Goal: Transaction & Acquisition: Purchase product/service

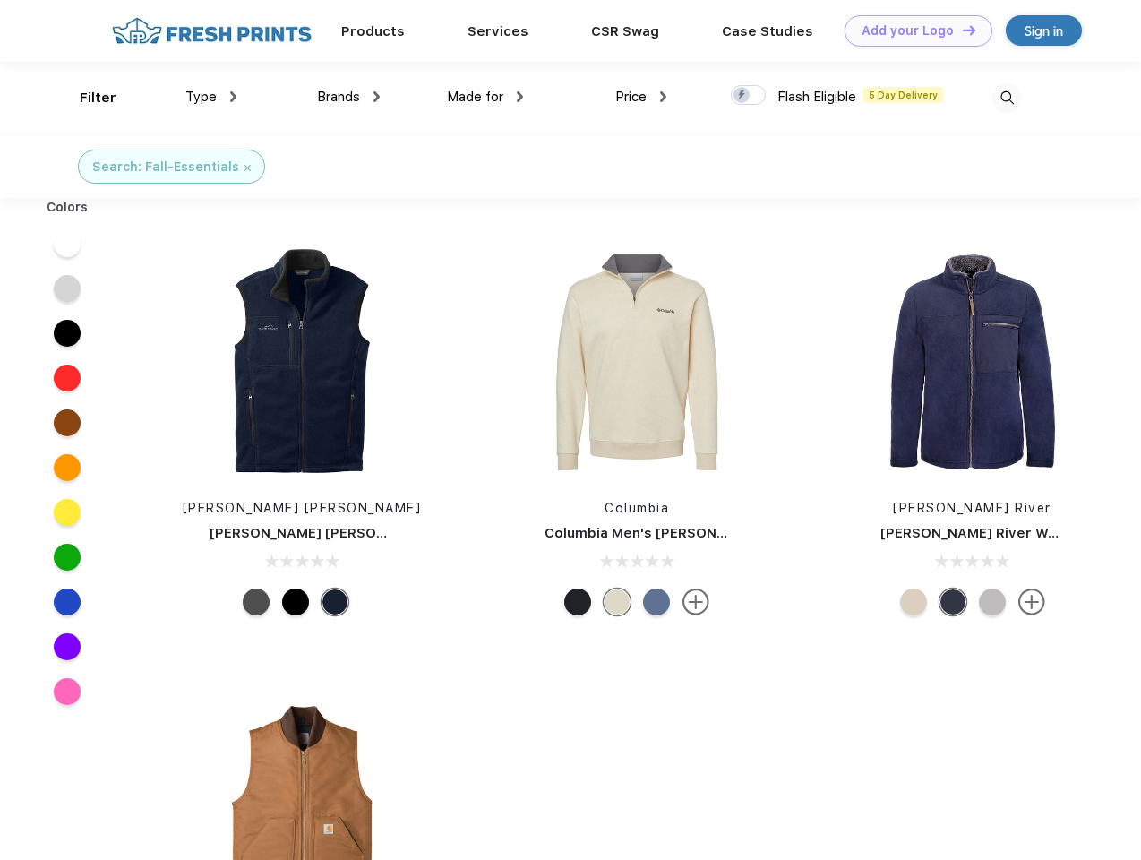
click at [912, 30] on link "Add your Logo Design Tool" at bounding box center [919, 30] width 148 height 31
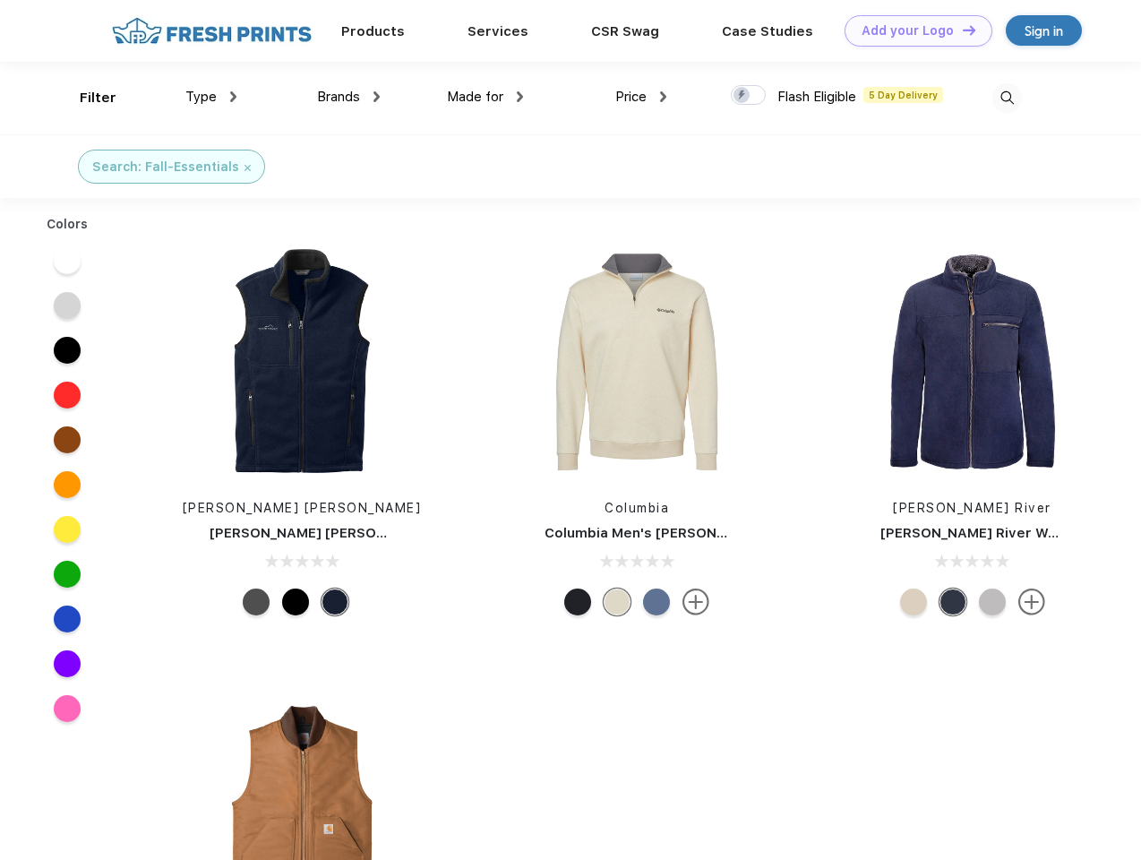
click at [0, 0] on div "Design Tool" at bounding box center [0, 0] width 0 height 0
click at [961, 30] on link "Add your Logo Design Tool" at bounding box center [919, 30] width 148 height 31
click at [86, 98] on div "Filter" at bounding box center [98, 98] width 37 height 21
click at [211, 97] on span "Type" at bounding box center [200, 97] width 31 height 16
click at [348, 97] on span "Brands" at bounding box center [338, 97] width 43 height 16
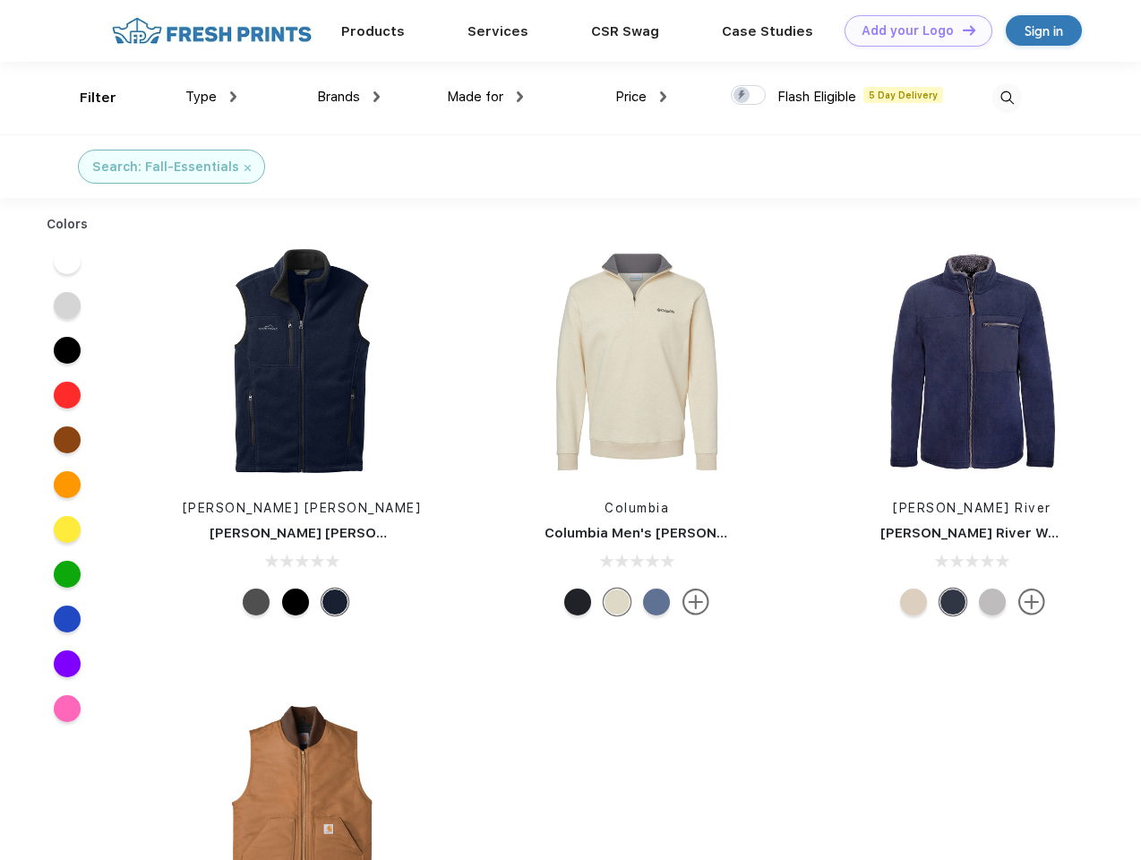
click at [486, 97] on span "Made for" at bounding box center [475, 97] width 56 height 16
click at [641, 97] on span "Price" at bounding box center [630, 97] width 31 height 16
click at [749, 96] on div at bounding box center [748, 95] width 35 height 20
click at [743, 96] on input "checkbox" at bounding box center [737, 90] width 12 height 12
click at [1007, 98] on img at bounding box center [1008, 98] width 30 height 30
